Goal: Transaction & Acquisition: Purchase product/service

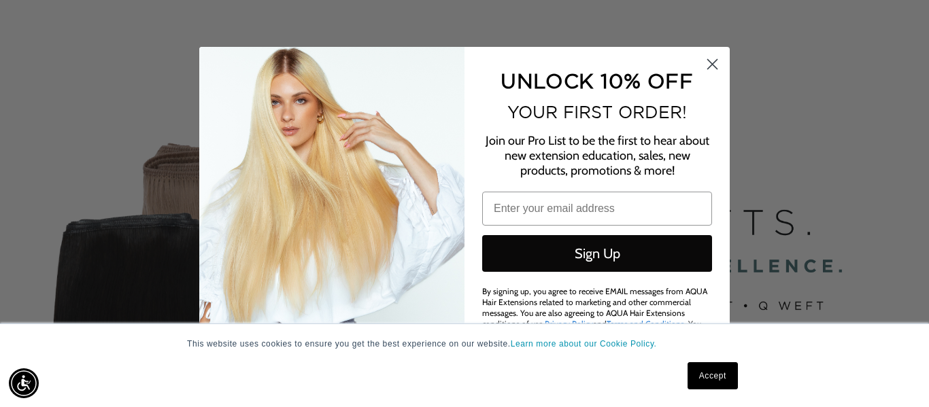
click at [715, 63] on icon "Close dialog" at bounding box center [713, 65] width 10 height 10
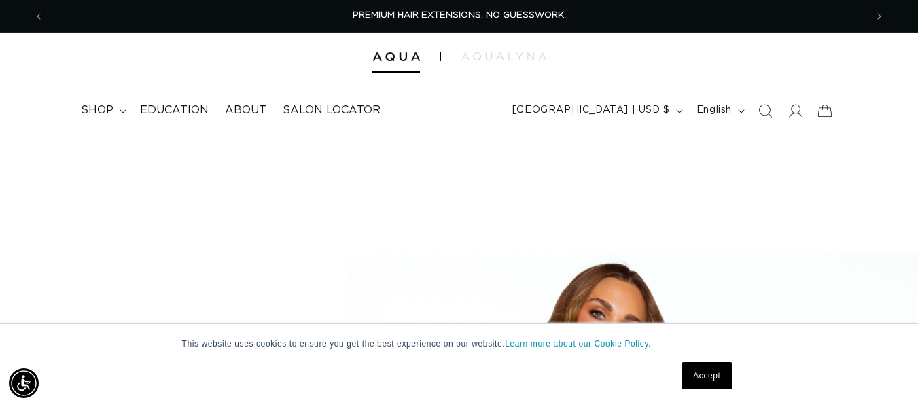
click at [107, 110] on span "shop" at bounding box center [97, 110] width 33 height 14
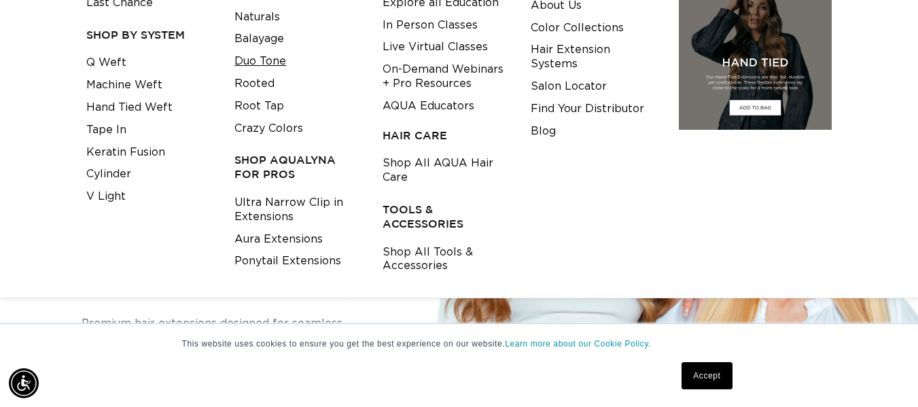
scroll to position [0, 1644]
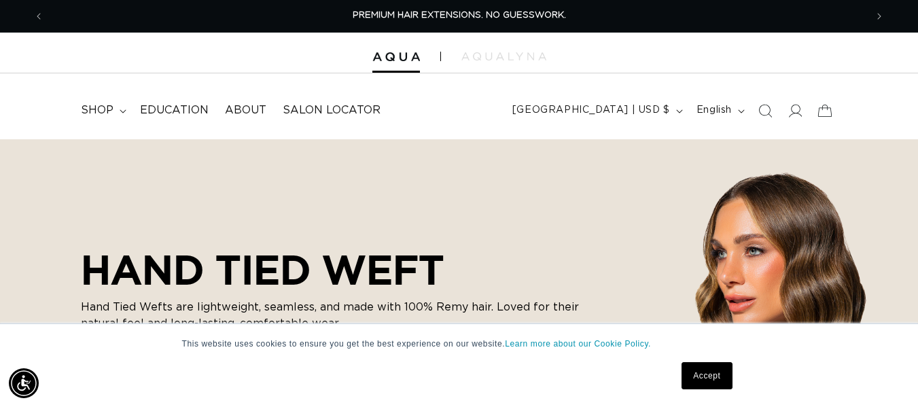
scroll to position [0, 1644]
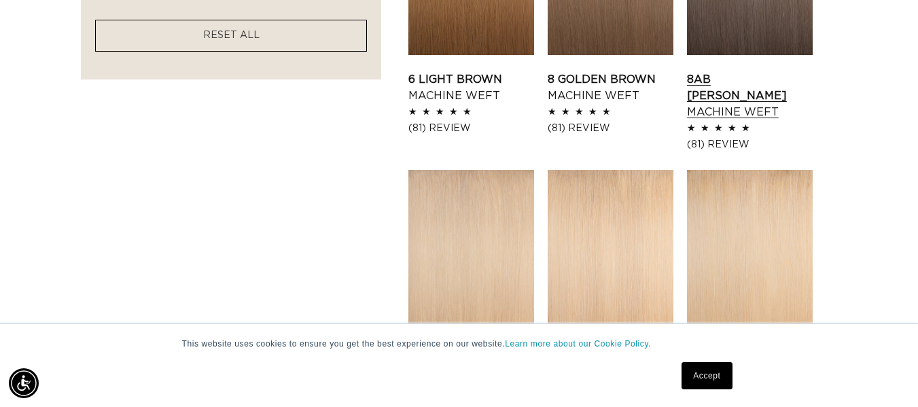
scroll to position [0, 822]
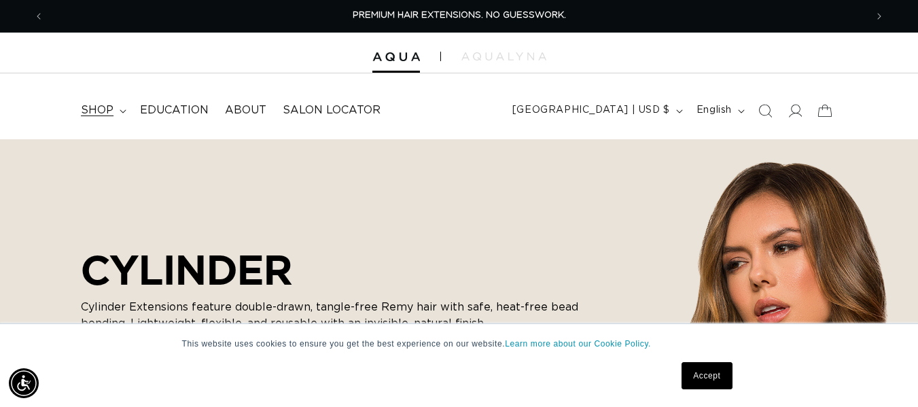
click at [105, 113] on span "shop" at bounding box center [97, 110] width 33 height 14
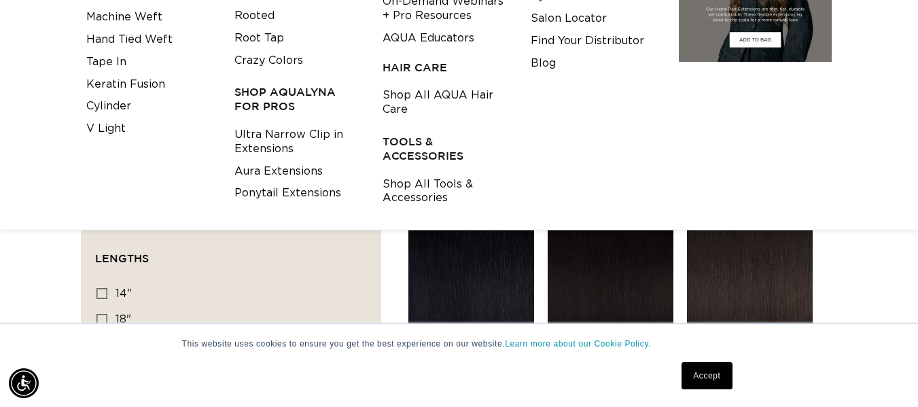
scroll to position [0, 1644]
click at [256, 148] on link "Ultra Narrow Clip in Extensions" at bounding box center [298, 142] width 127 height 37
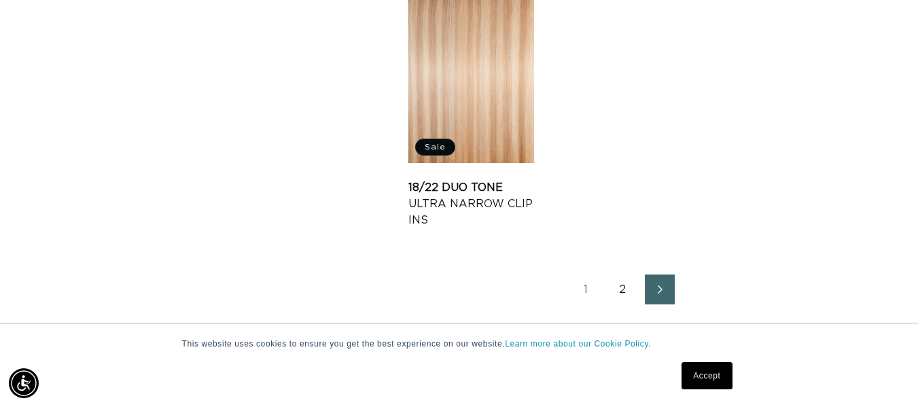
scroll to position [1835, 0]
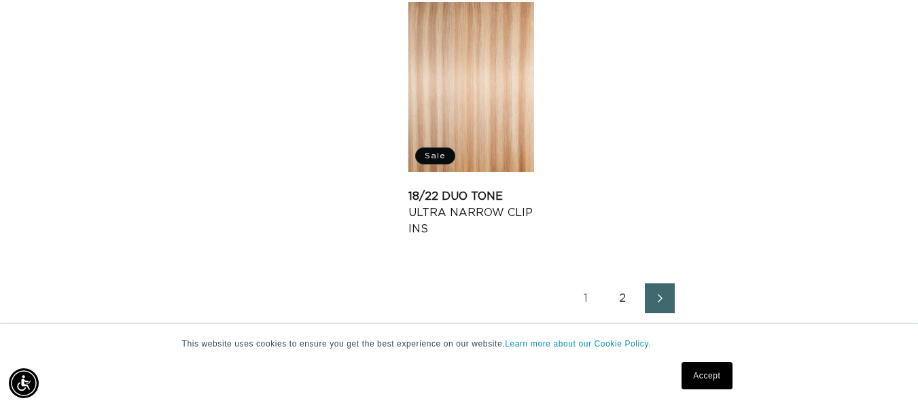
click at [618, 299] on link "2" at bounding box center [623, 298] width 30 height 30
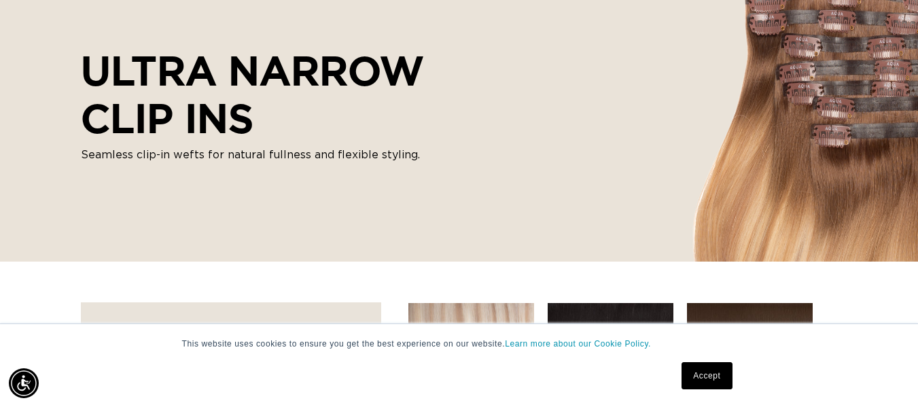
scroll to position [68, 0]
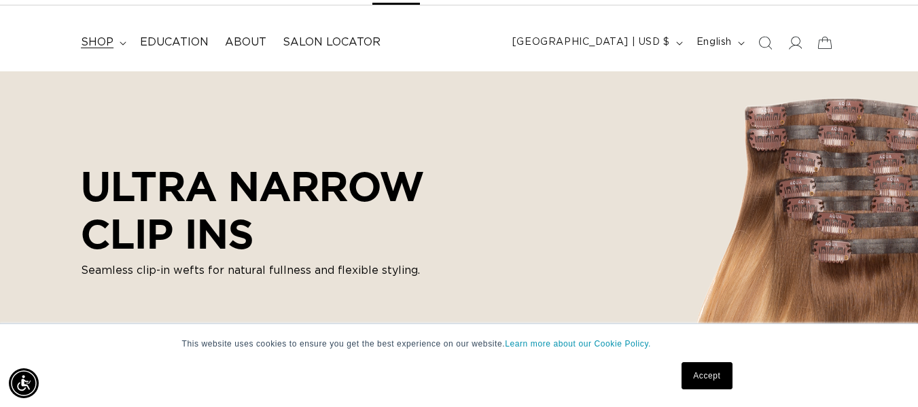
click at [107, 41] on span "shop" at bounding box center [97, 42] width 33 height 14
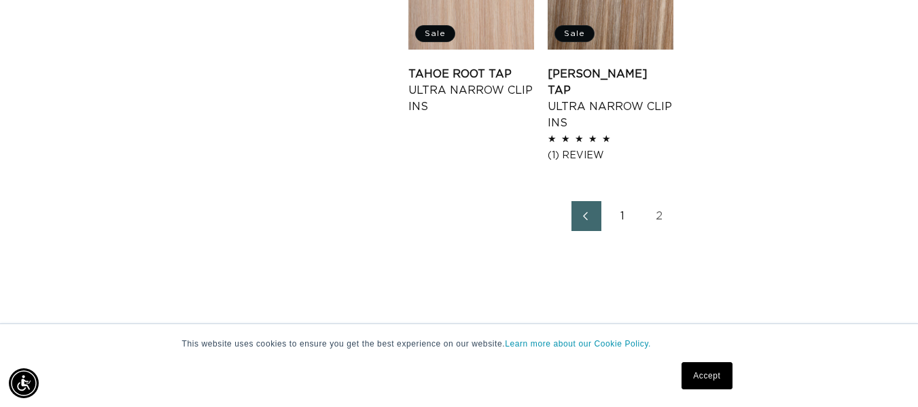
scroll to position [0, 822]
click at [625, 201] on link "1" at bounding box center [623, 216] width 30 height 30
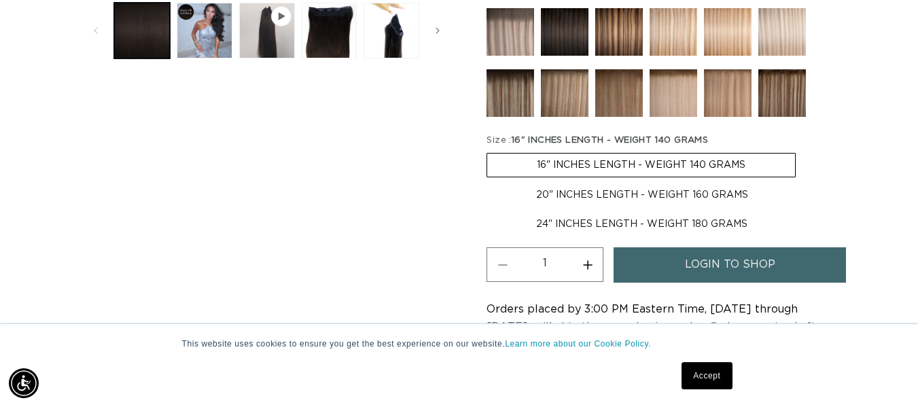
scroll to position [0, 822]
click at [562, 195] on label "20" INCHES LENGTH - WEIGHT 160 GRAMS Variant sold out or unavailable" at bounding box center [642, 195] width 311 height 23
click at [803, 151] on input "20" INCHES LENGTH - WEIGHT 160 GRAMS Variant sold out or unavailable" at bounding box center [803, 150] width 1 height 1
radio input "true"
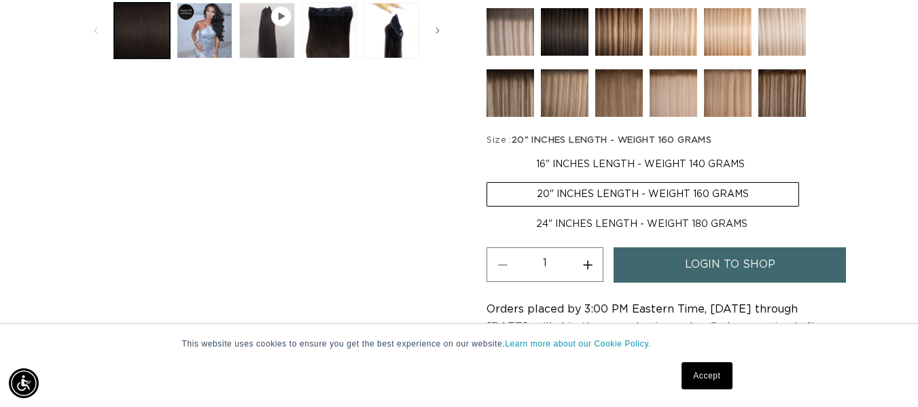
click at [657, 262] on link "login to shop" at bounding box center [730, 264] width 232 height 35
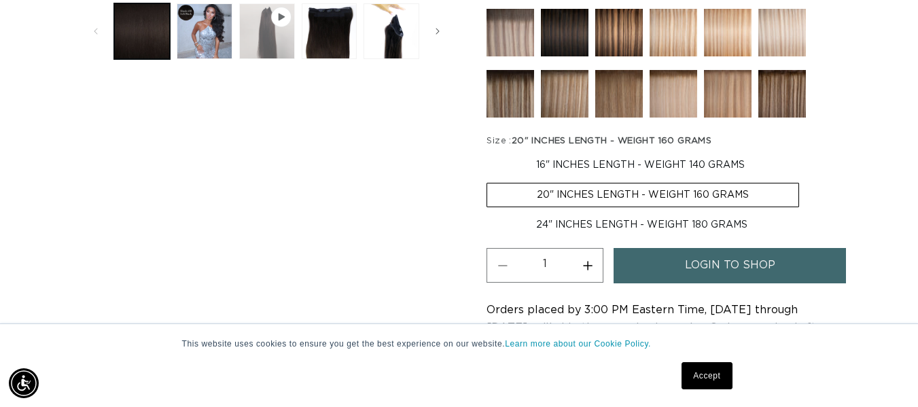
scroll to position [0, 0]
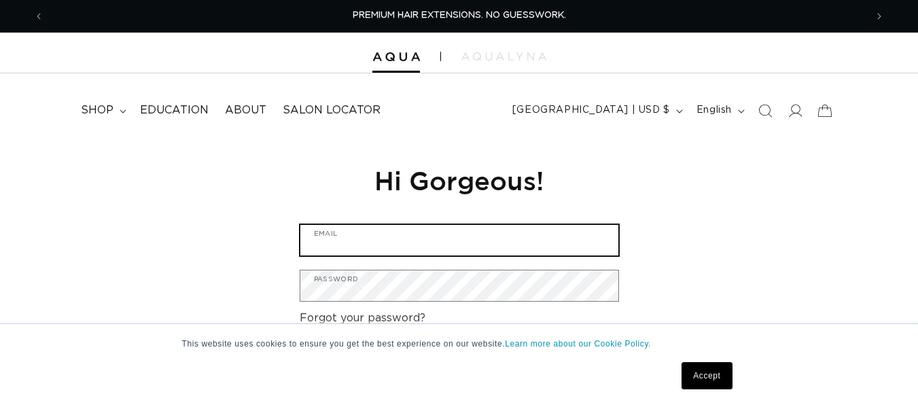
type input "[EMAIL_ADDRESS][DOMAIN_NAME]"
click at [347, 241] on input "[EMAIL_ADDRESS][DOMAIN_NAME]" at bounding box center [459, 240] width 318 height 31
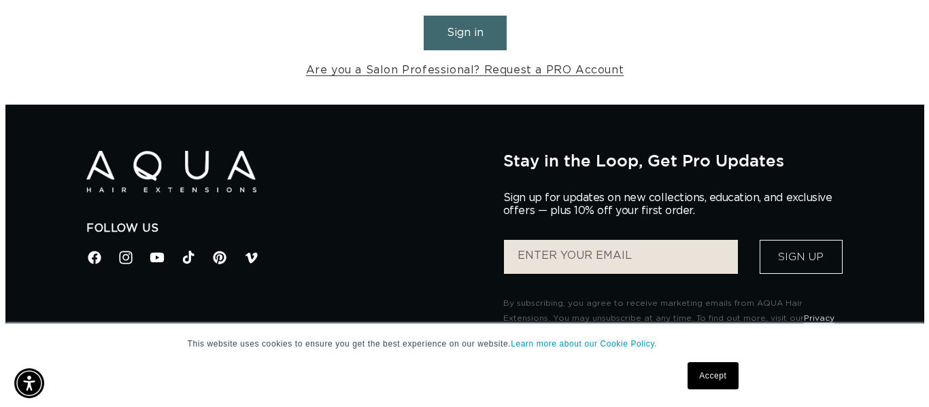
scroll to position [272, 0]
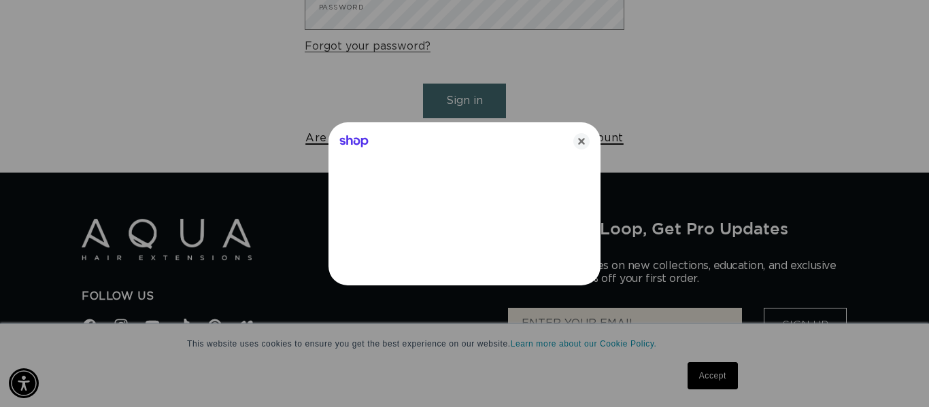
click at [582, 137] on icon "Close" at bounding box center [581, 141] width 16 height 16
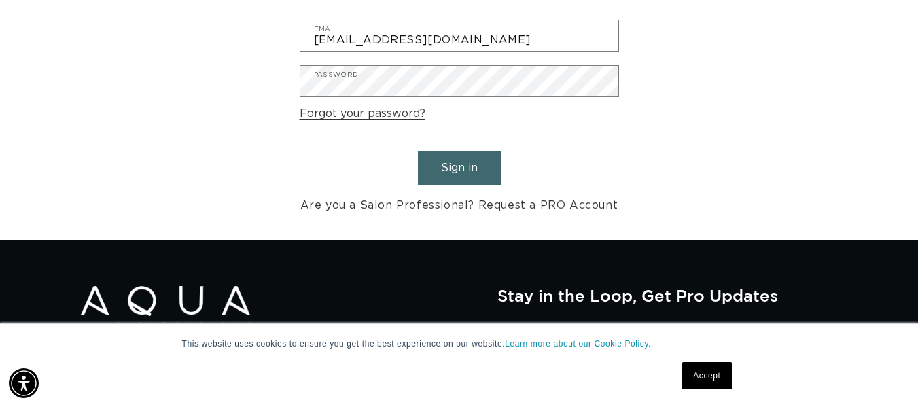
scroll to position [204, 0]
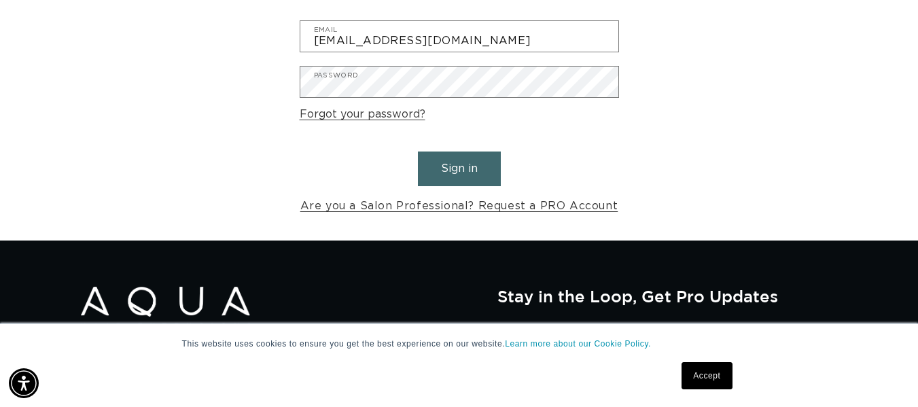
click at [468, 173] on button "Sign in" at bounding box center [459, 169] width 83 height 35
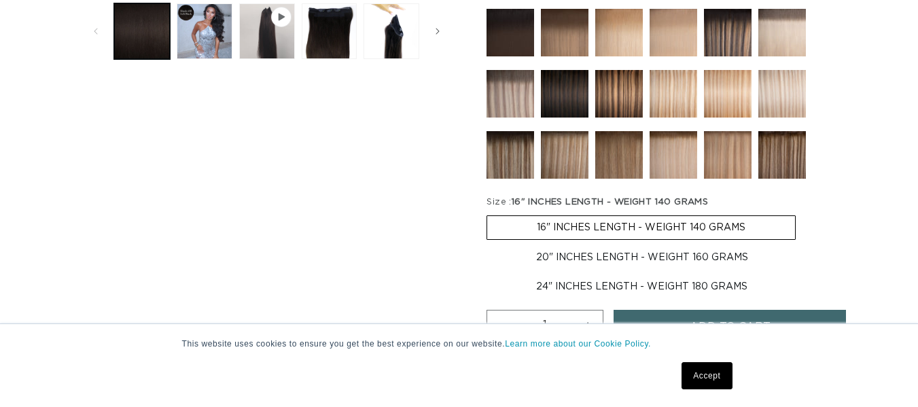
click at [604, 262] on label "20" INCHES LENGTH - WEIGHT 160 GRAMS Variant sold out or unavailable" at bounding box center [642, 256] width 311 height 23
click at [803, 213] on input "20" INCHES LENGTH - WEIGHT 160 GRAMS Variant sold out or unavailable" at bounding box center [803, 212] width 1 height 1
radio input "true"
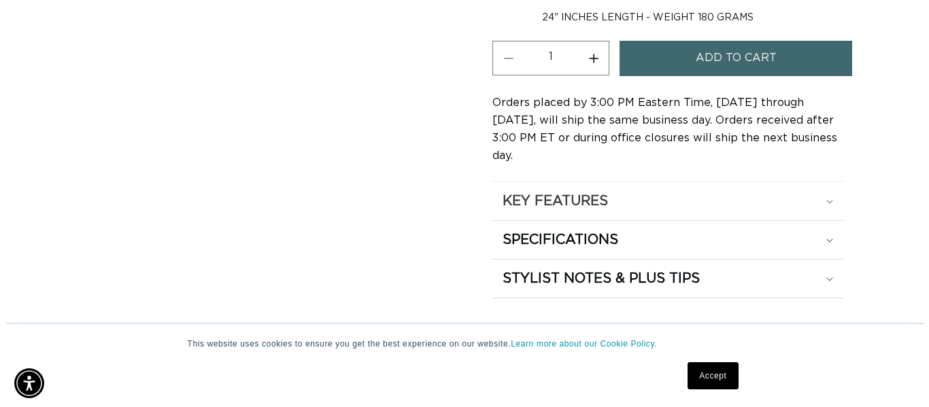
scroll to position [814, 0]
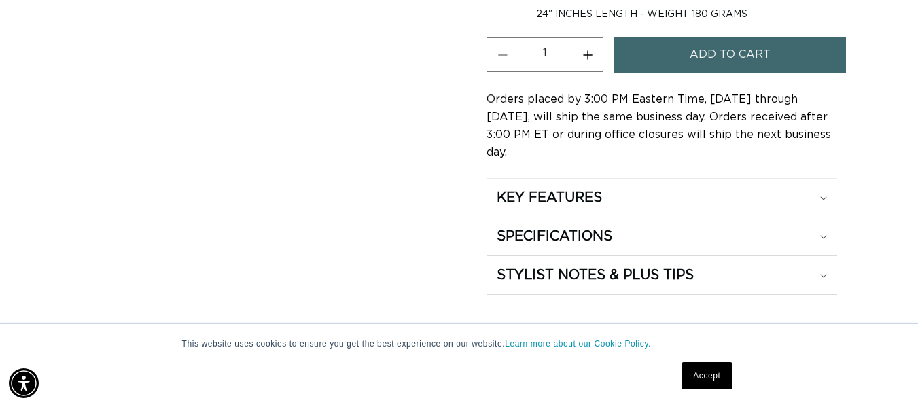
click at [695, 59] on span "Add to cart" at bounding box center [730, 54] width 81 height 35
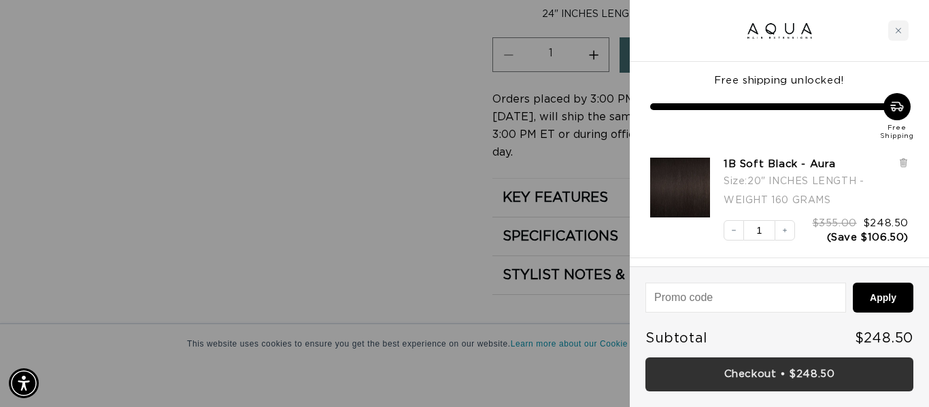
scroll to position [0, 0]
click at [729, 374] on link "Checkout • $248.50" at bounding box center [779, 375] width 268 height 35
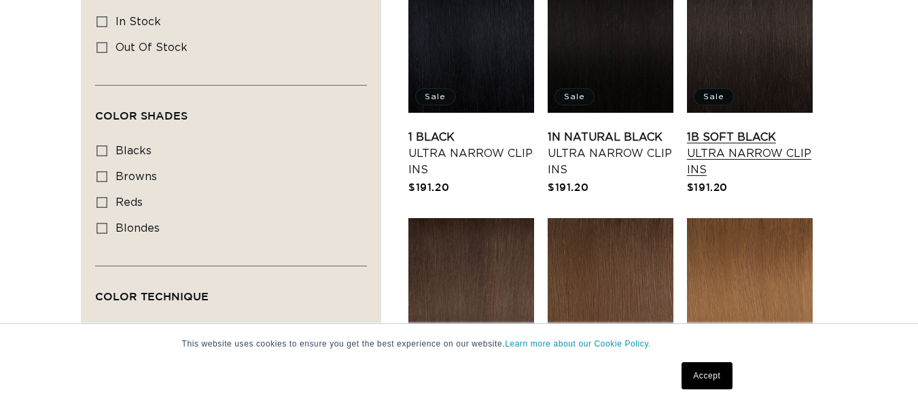
click at [765, 129] on link "1B Soft Black Ultra Narrow Clip Ins" at bounding box center [750, 153] width 126 height 49
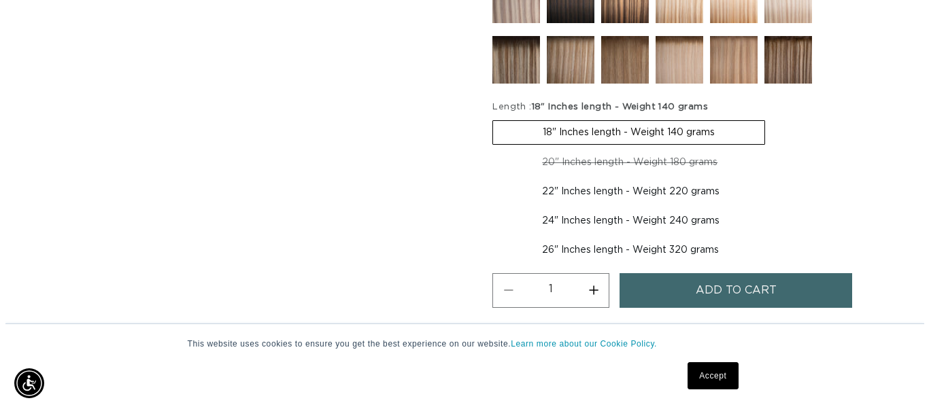
scroll to position [0, 822]
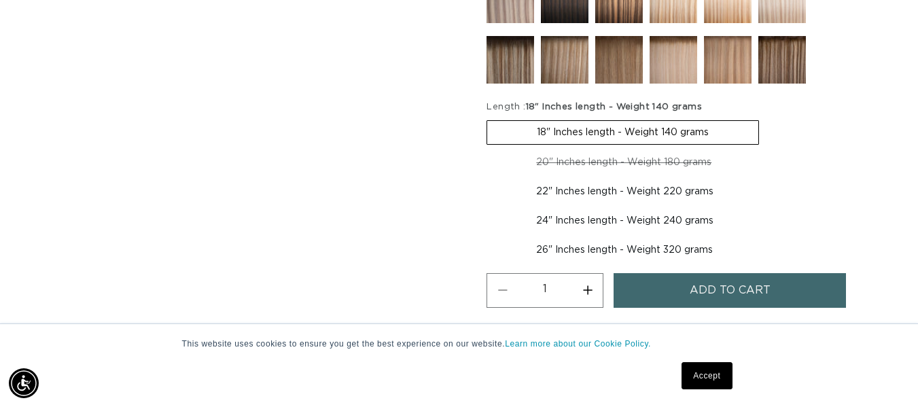
click at [595, 191] on label "22" Inches length - Weight 220 grams Variant sold out or unavailable" at bounding box center [625, 191] width 277 height 23
click at [768, 149] on input "22" Inches length - Weight 220 grams Variant sold out or unavailable" at bounding box center [768, 148] width 1 height 1
radio input "true"
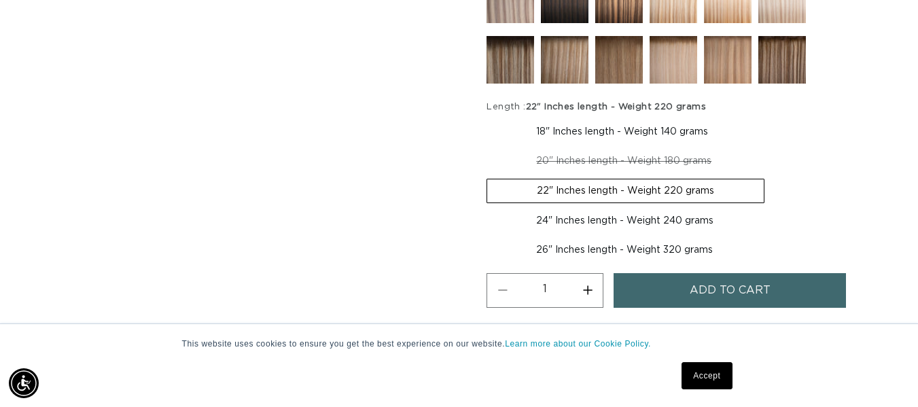
click at [708, 299] on span "Add to cart" at bounding box center [730, 290] width 81 height 35
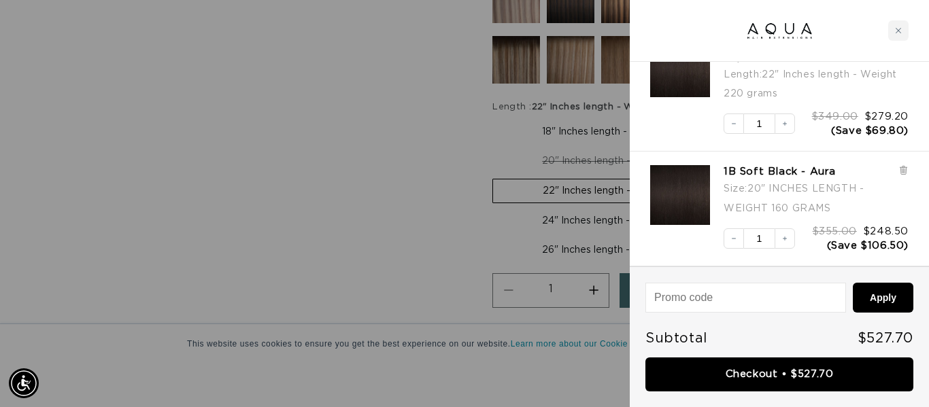
click at [432, 179] on div at bounding box center [464, 203] width 929 height 407
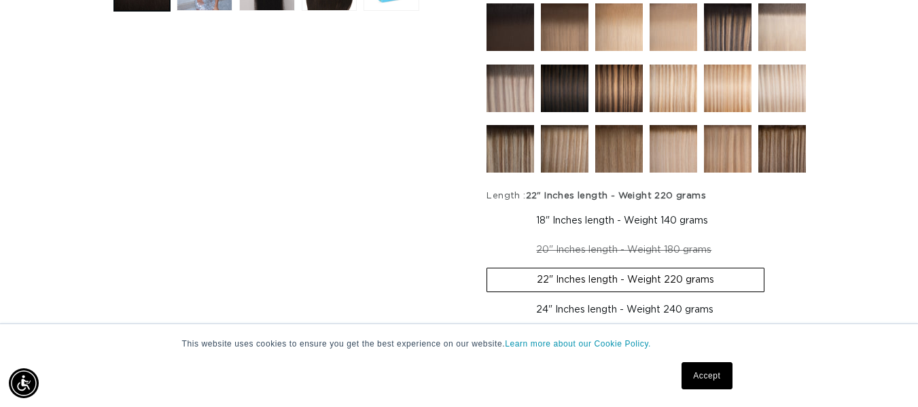
scroll to position [680, 0]
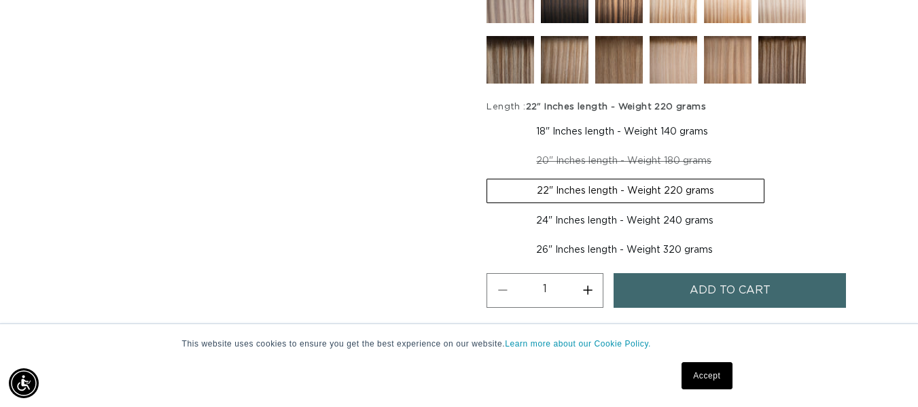
click at [587, 190] on label "22" Inches length - Weight 220 grams Variant sold out or unavailable" at bounding box center [626, 191] width 278 height 24
click at [768, 148] on input "22" Inches length - Weight 220 grams Variant sold out or unavailable" at bounding box center [768, 147] width 1 height 1
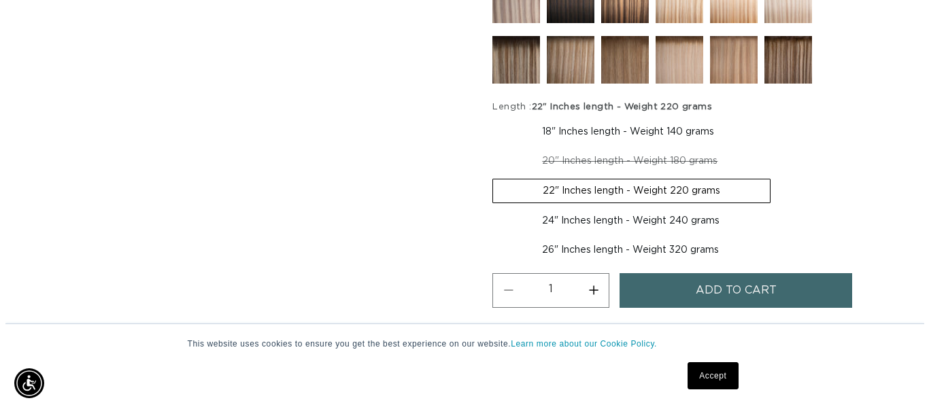
scroll to position [0, 1644]
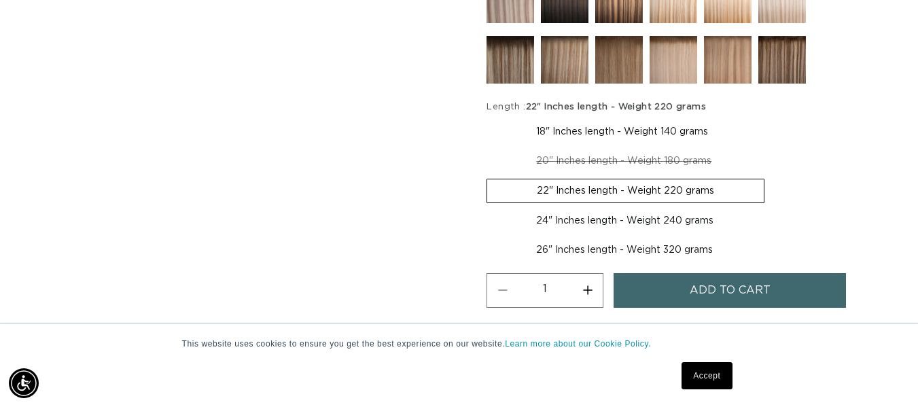
drag, startPoint x: 648, startPoint y: 292, endPoint x: 837, endPoint y: 14, distance: 336.2
click at [649, 292] on button "Add to cart" at bounding box center [730, 290] width 232 height 35
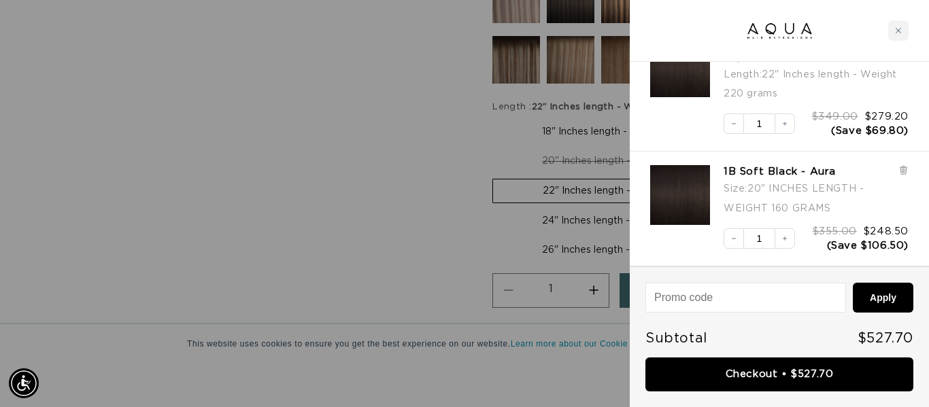
scroll to position [0, 0]
click at [735, 123] on icon "Decrease quantity" at bounding box center [733, 124] width 8 height 8
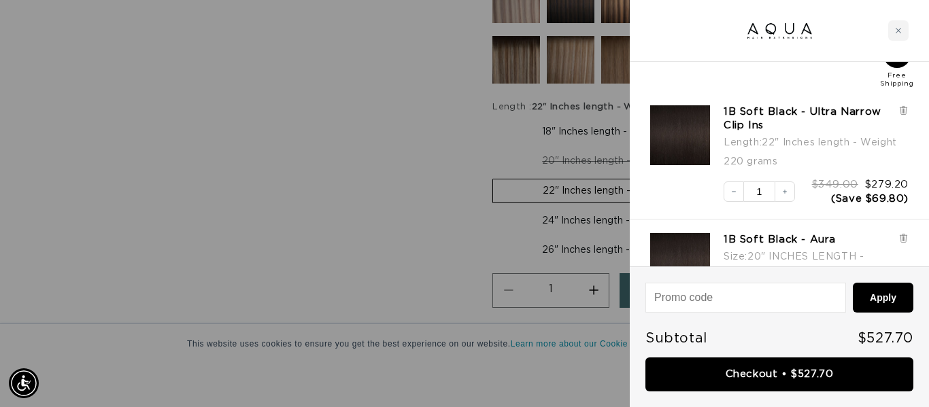
click at [377, 149] on div at bounding box center [464, 203] width 929 height 407
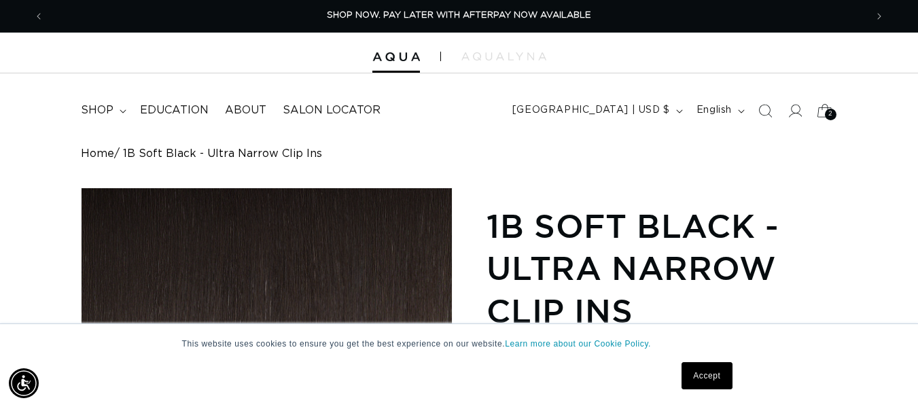
click at [824, 115] on icon at bounding box center [825, 110] width 32 height 32
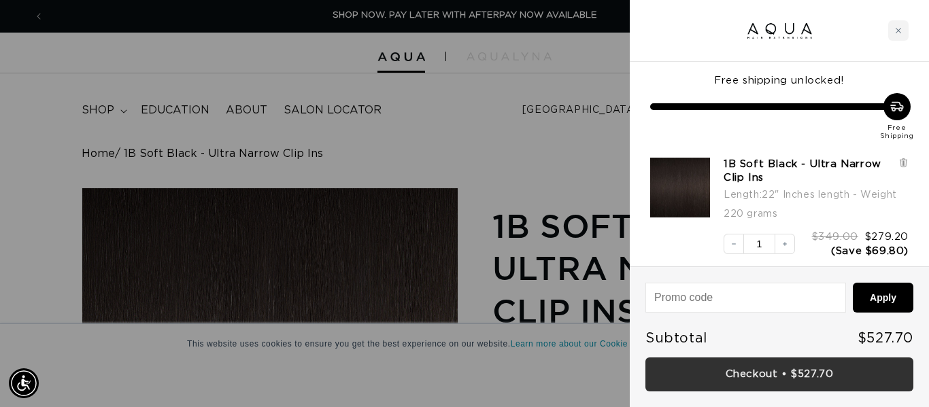
click at [787, 376] on link "Checkout • $527.70" at bounding box center [779, 375] width 268 height 35
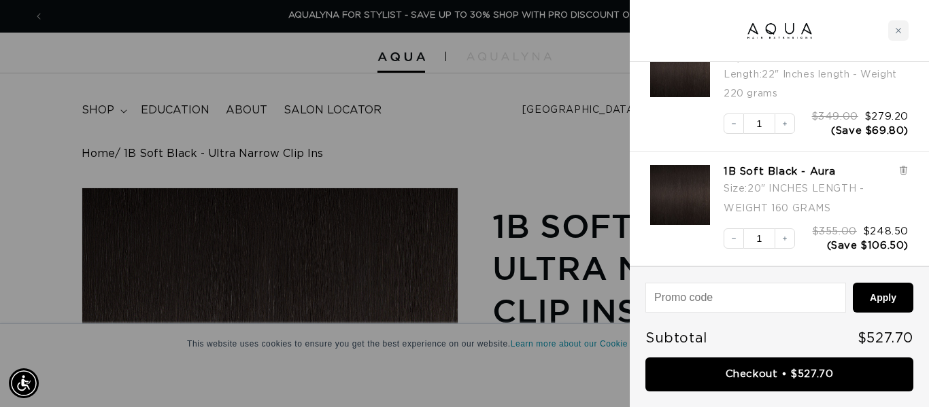
click at [904, 170] on icon at bounding box center [902, 170] width 3 height 7
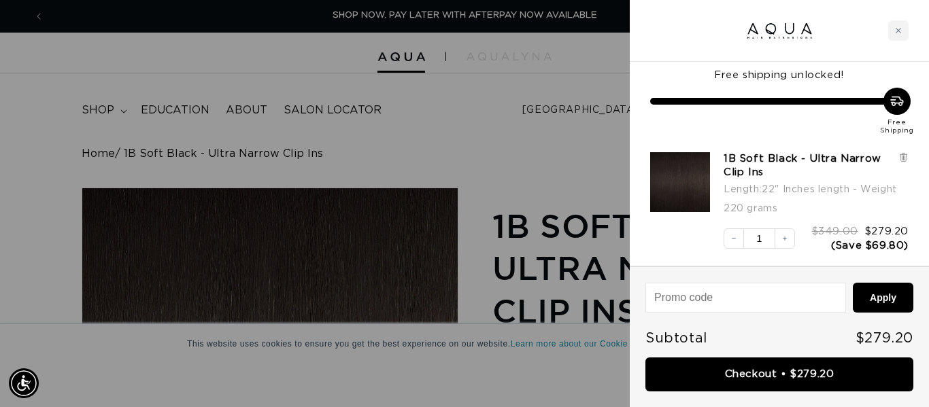
drag, startPoint x: 818, startPoint y: 235, endPoint x: 899, endPoint y: 251, distance: 83.1
click at [899, 251] on div "$349.00 $279.20 (Save $69.80)" at bounding box center [860, 238] width 97 height 27
click at [907, 243] on span "(Save $69.80)" at bounding box center [869, 246] width 77 height 10
drag, startPoint x: 908, startPoint y: 248, endPoint x: 808, endPoint y: 237, distance: 100.5
click at [808, 237] on div "Decrease quantity 1 Increase quantity $349.00 $279.20 (Save $69.80)" at bounding box center [809, 231] width 198 height 41
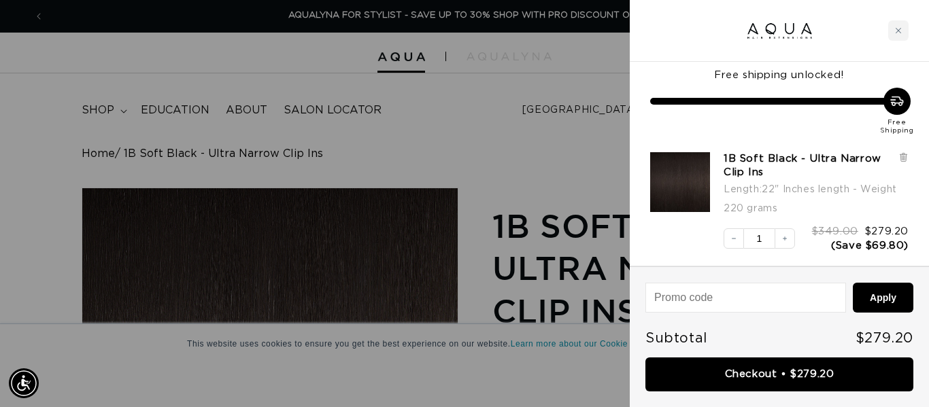
click at [865, 206] on div "Length : 22" Inches length - Weight 220 grams" at bounding box center [810, 198] width 175 height 39
